Goal: Information Seeking & Learning: Compare options

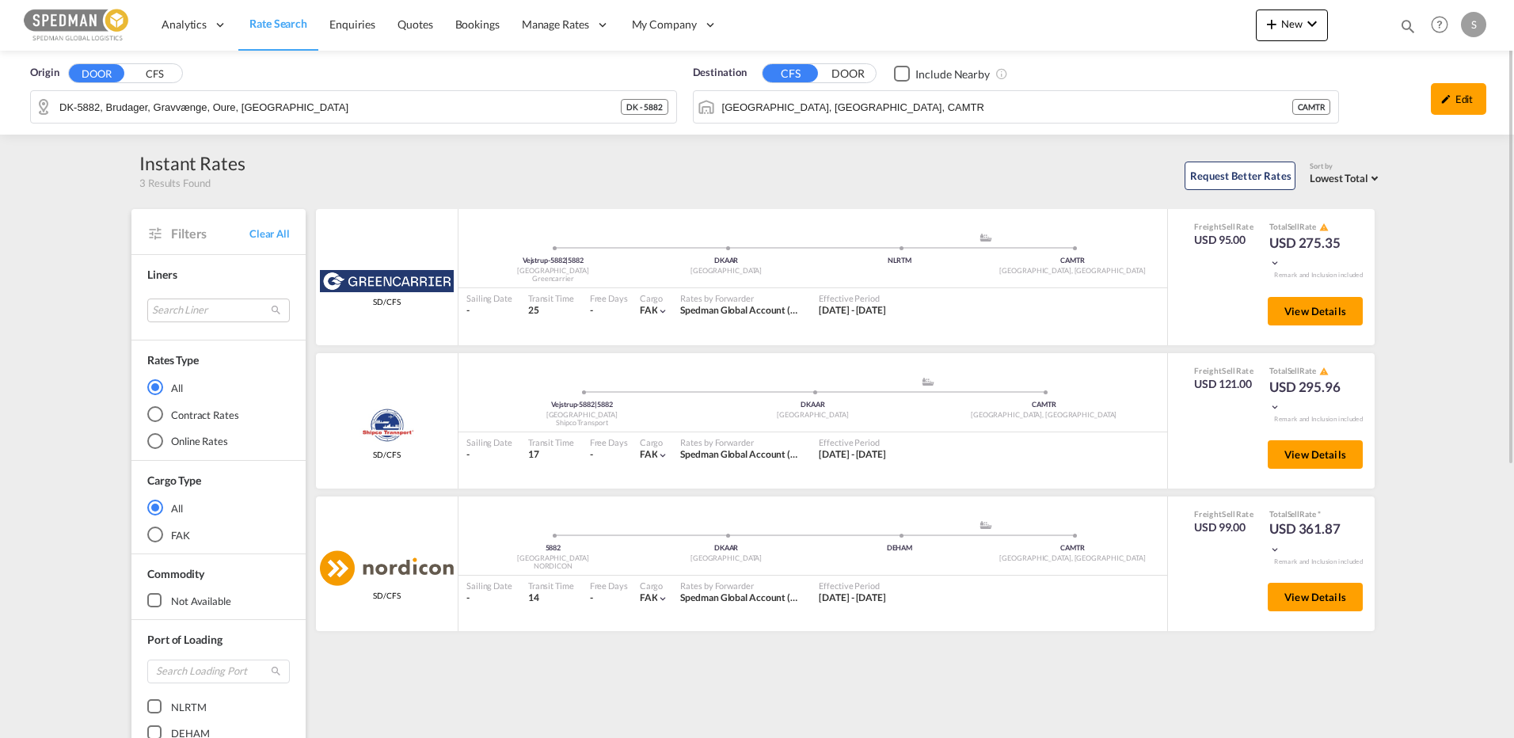
click at [260, 25] on span "Rate Search" at bounding box center [278, 23] width 58 height 13
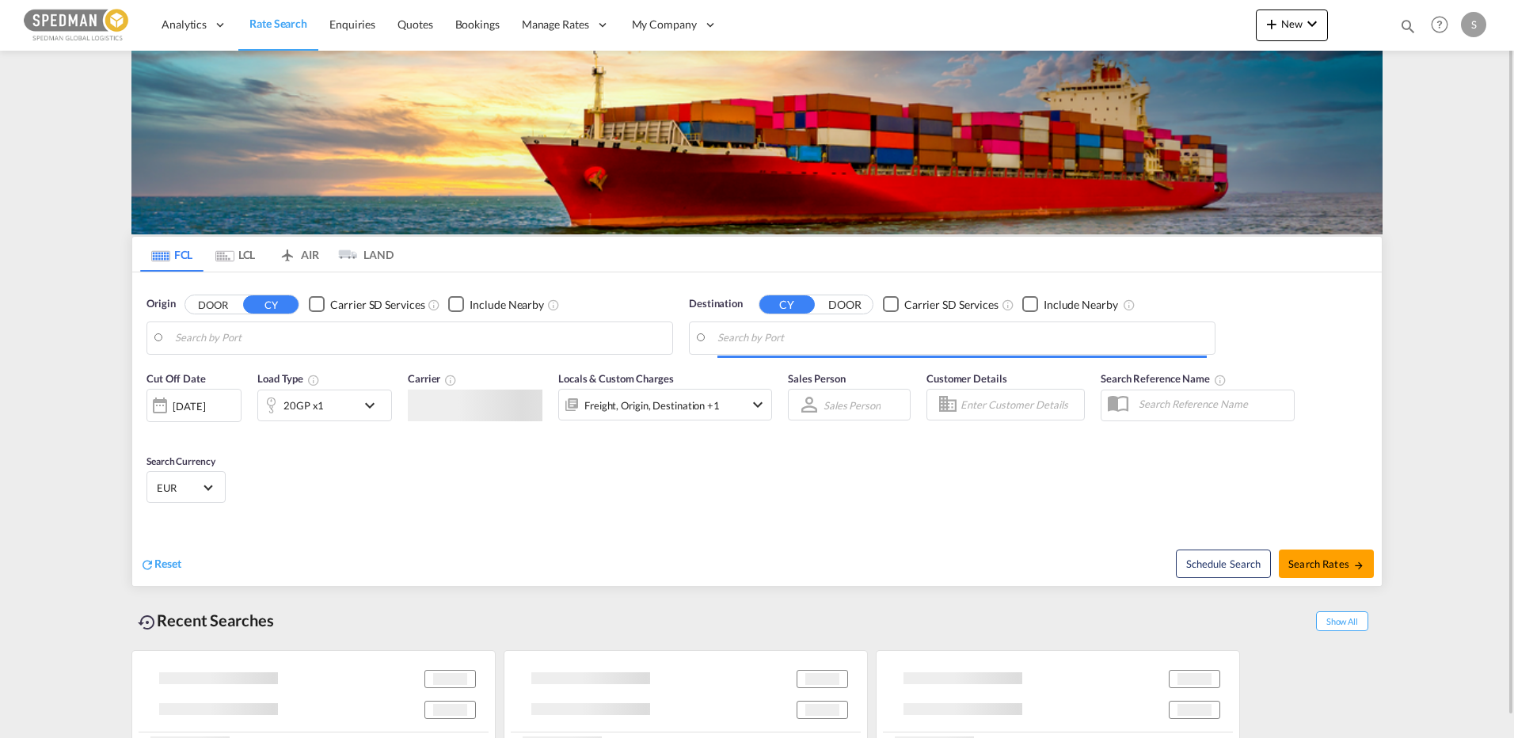
type input "[GEOGRAPHIC_DATA], DKFRC"
type input "Jeddah, SAJED"
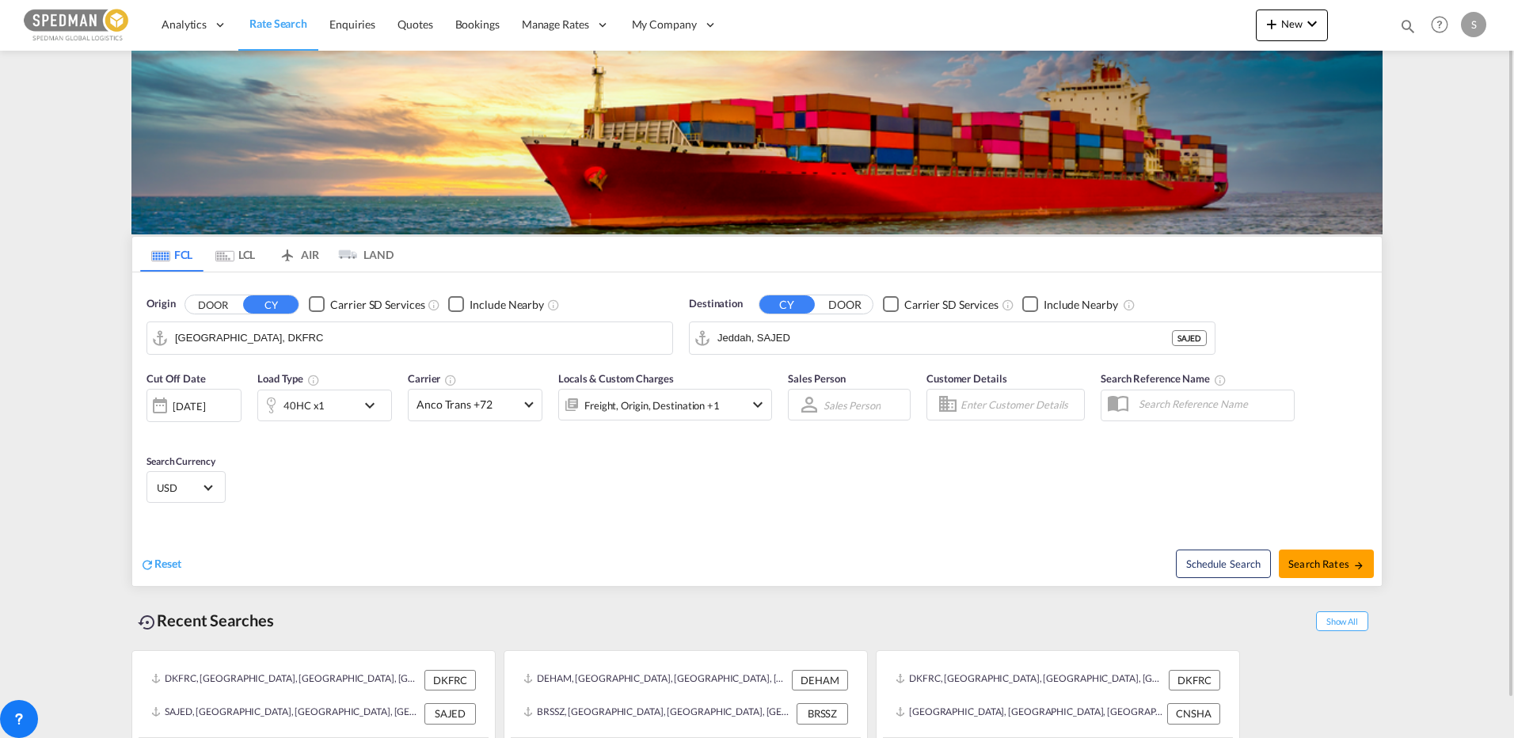
click at [300, 348] on input "[GEOGRAPHIC_DATA], DKFRC" at bounding box center [419, 338] width 489 height 24
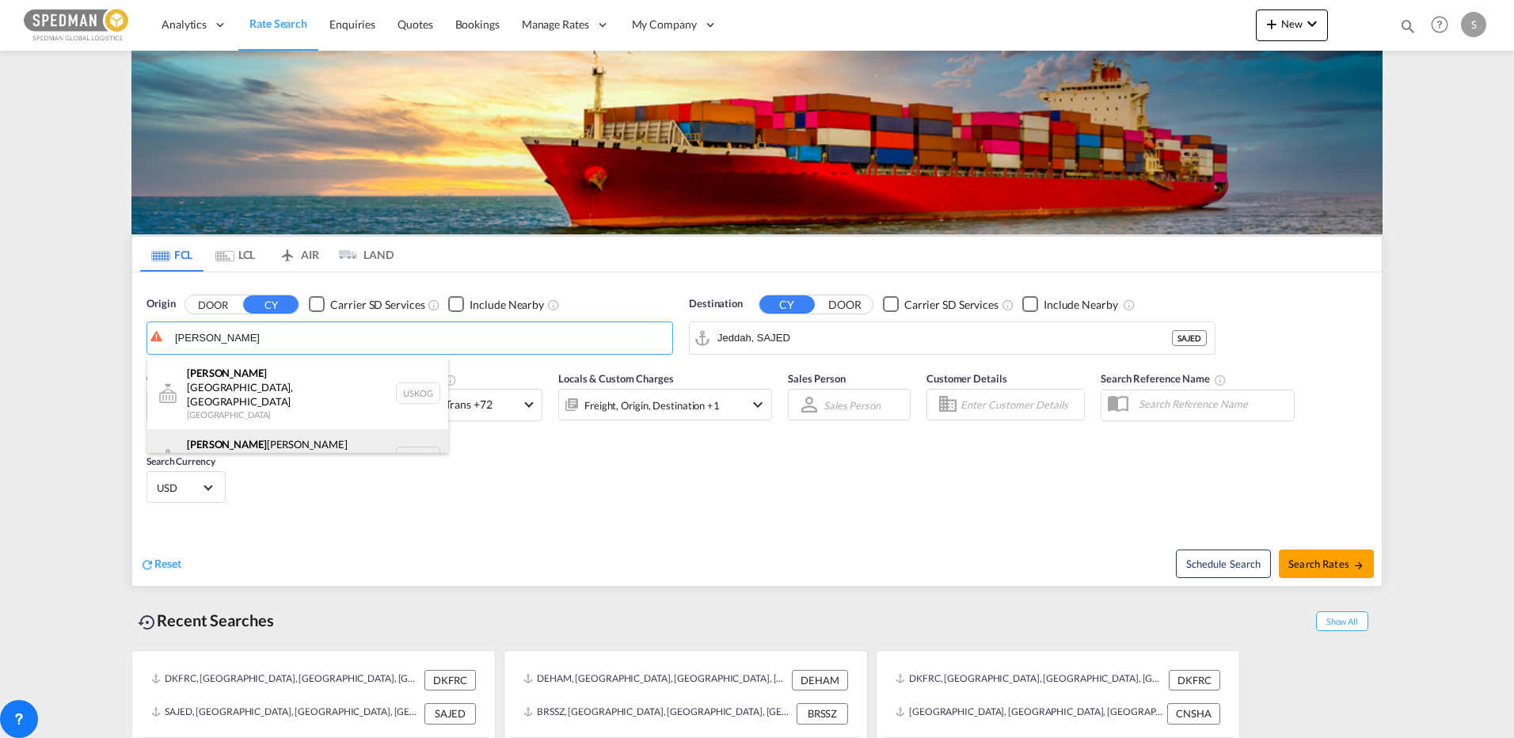
click at [265, 429] on div "[PERSON_NAME] [PERSON_NAME] ([GEOGRAPHIC_DATA]) Denmark DKCPH" at bounding box center [297, 457] width 301 height 57
type input "[GEOGRAPHIC_DATA] ([GEOGRAPHIC_DATA]), DKCPH"
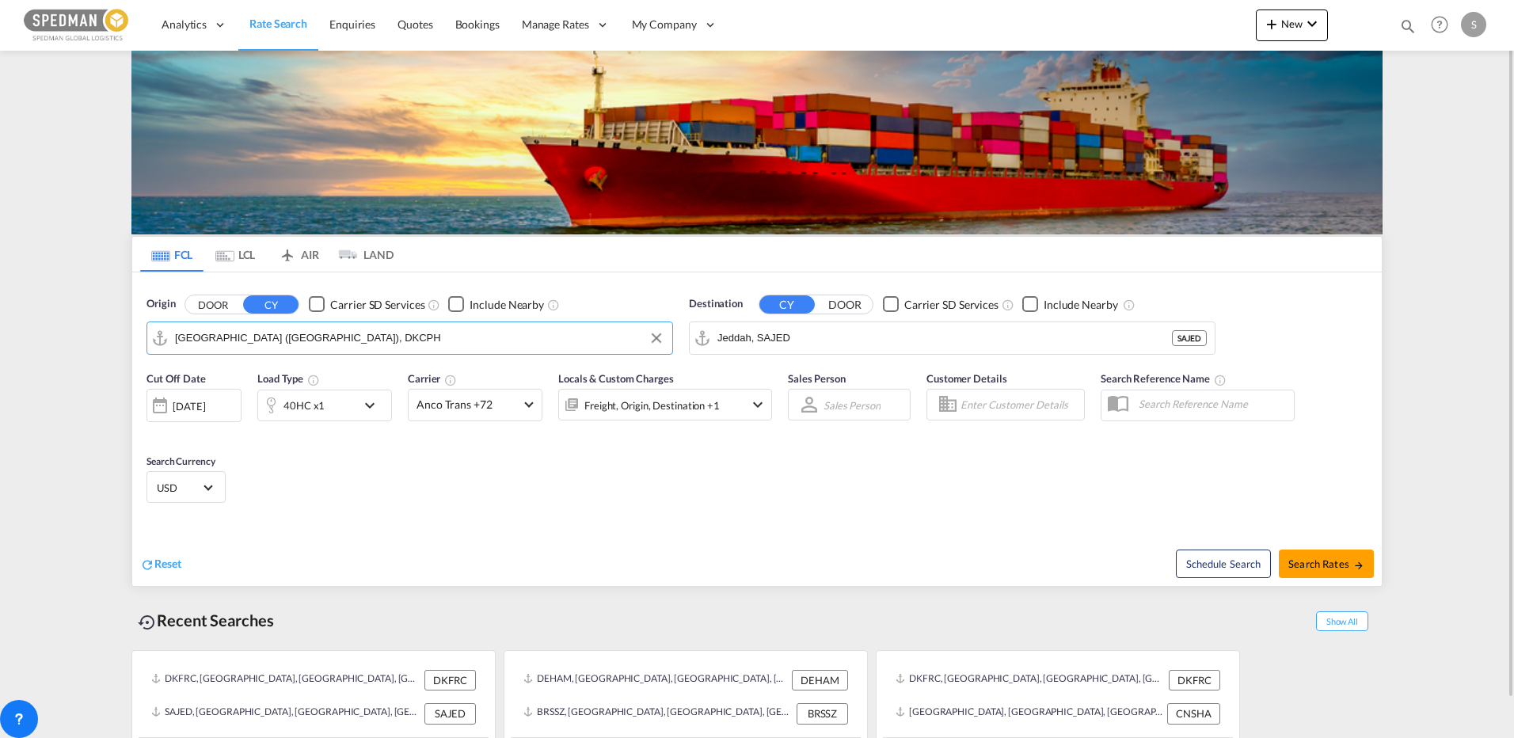
click at [838, 354] on md-autocomplete-wrap "Jeddah, SAJED" at bounding box center [944, 342] width 455 height 32
drag, startPoint x: 835, startPoint y: 341, endPoint x: 519, endPoint y: 295, distance: 319.4
click at [522, 294] on div "Origin DOOR CY Carrier SD Services Include Nearby [GEOGRAPHIC_DATA] ([GEOGRAPHI…" at bounding box center [757, 317] width 1250 height 90
type input "D"
type input "l"
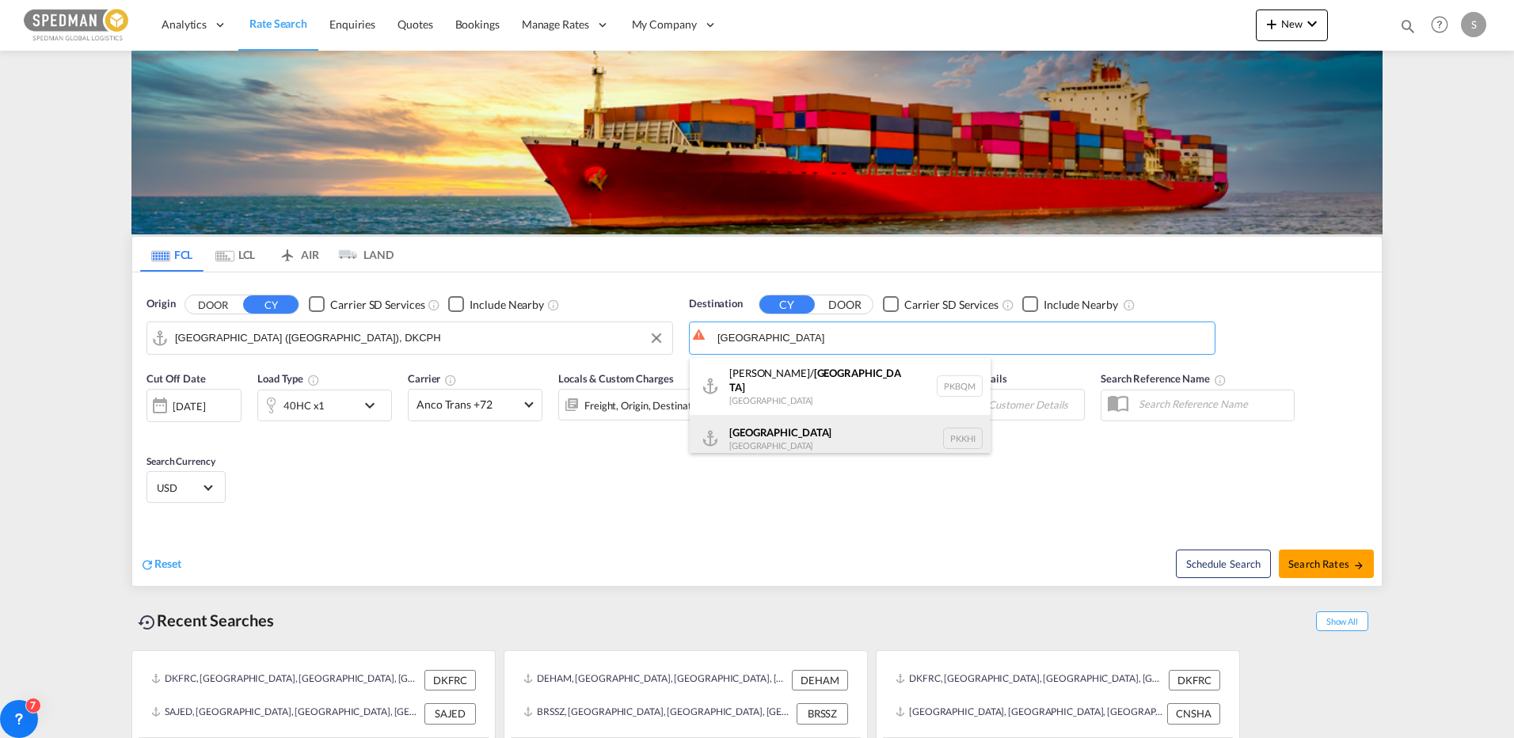
click at [756, 428] on div "Karachi [GEOGRAPHIC_DATA] PKKHI" at bounding box center [840, 439] width 301 height 48
type input "[GEOGRAPHIC_DATA], PKKHI"
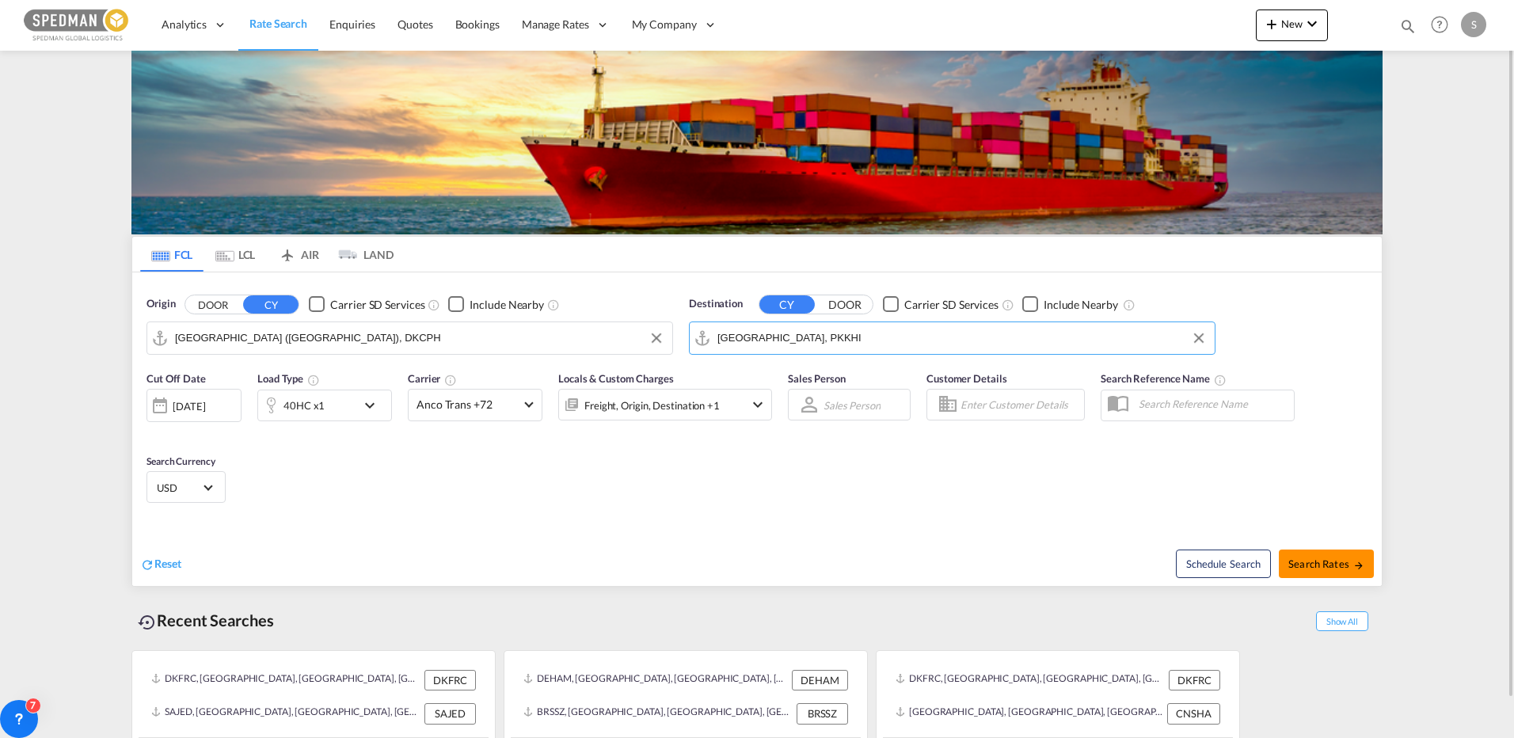
click at [1340, 561] on span "Search Rates" at bounding box center [1326, 563] width 76 height 13
type input "DKCPH to PKKHI / [DATE]"
